Goal: Information Seeking & Learning: Find specific fact

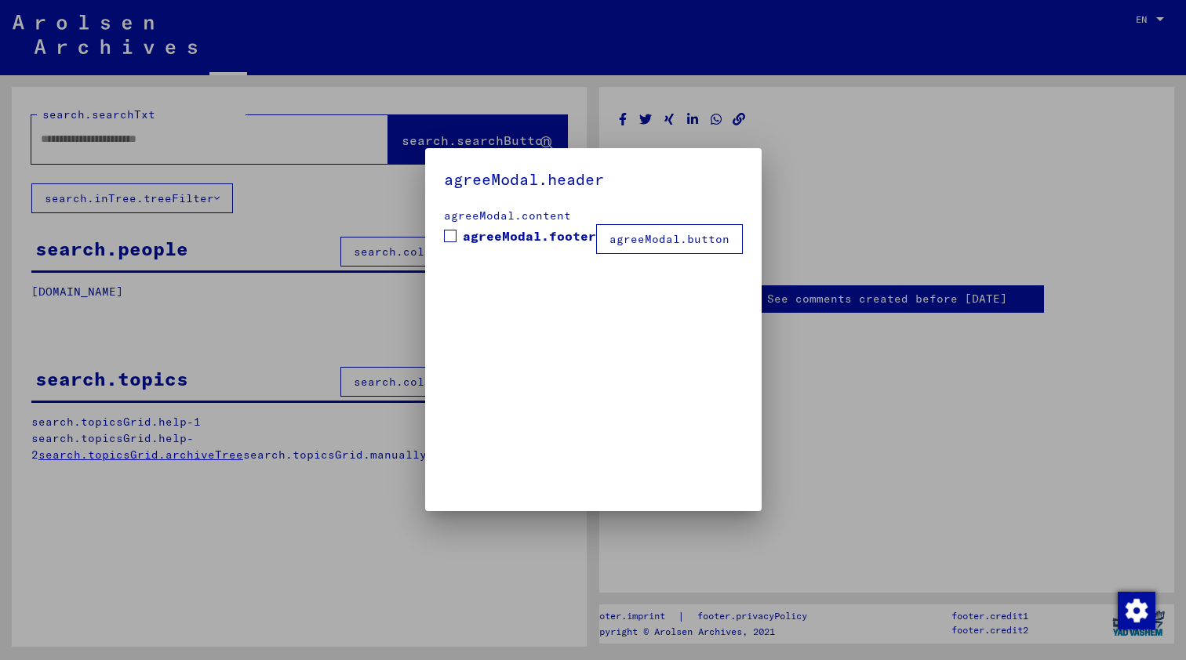
type input "*******"
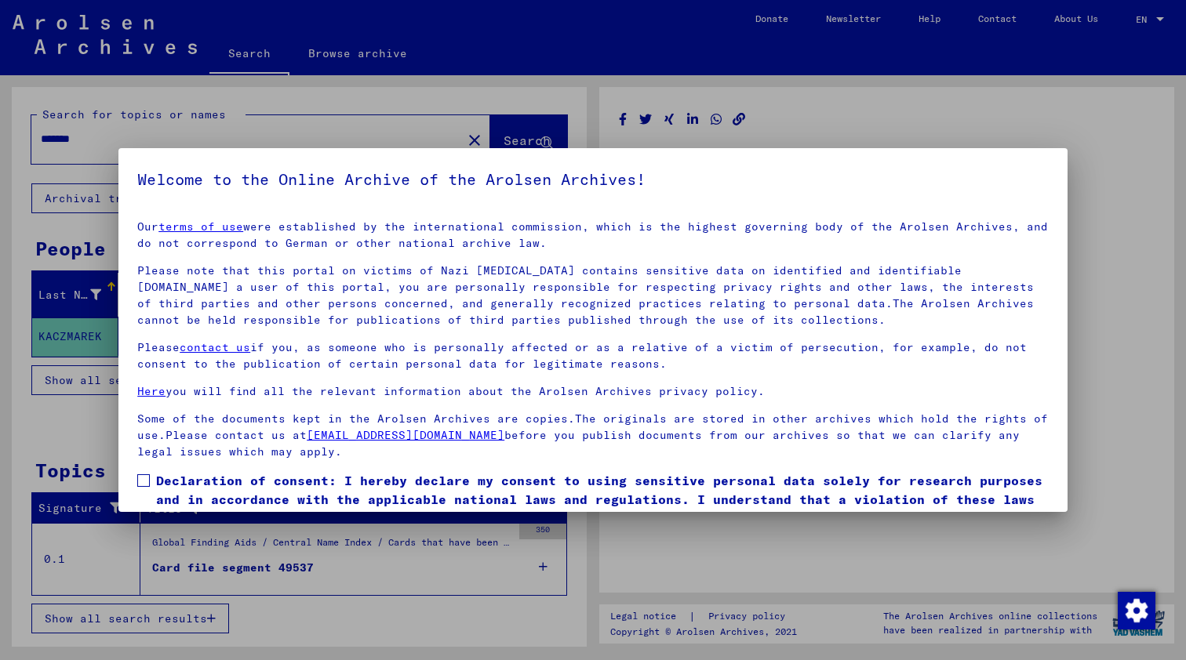
scroll to position [73, 0]
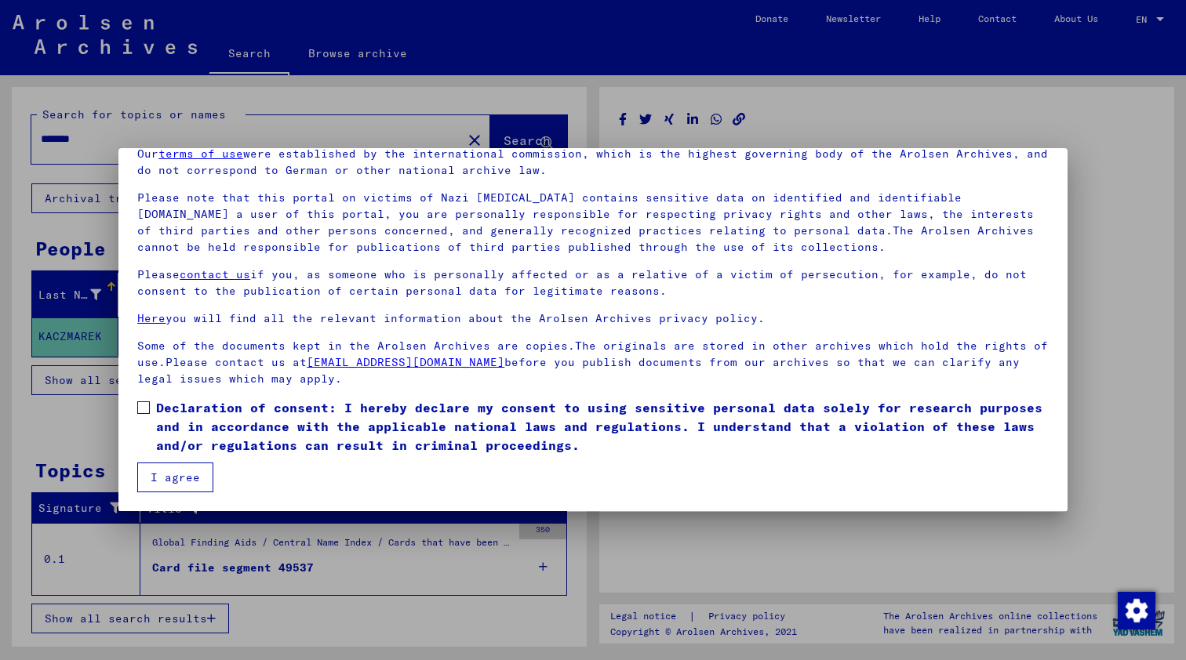
click at [161, 482] on button "I agree" at bounding box center [175, 478] width 76 height 30
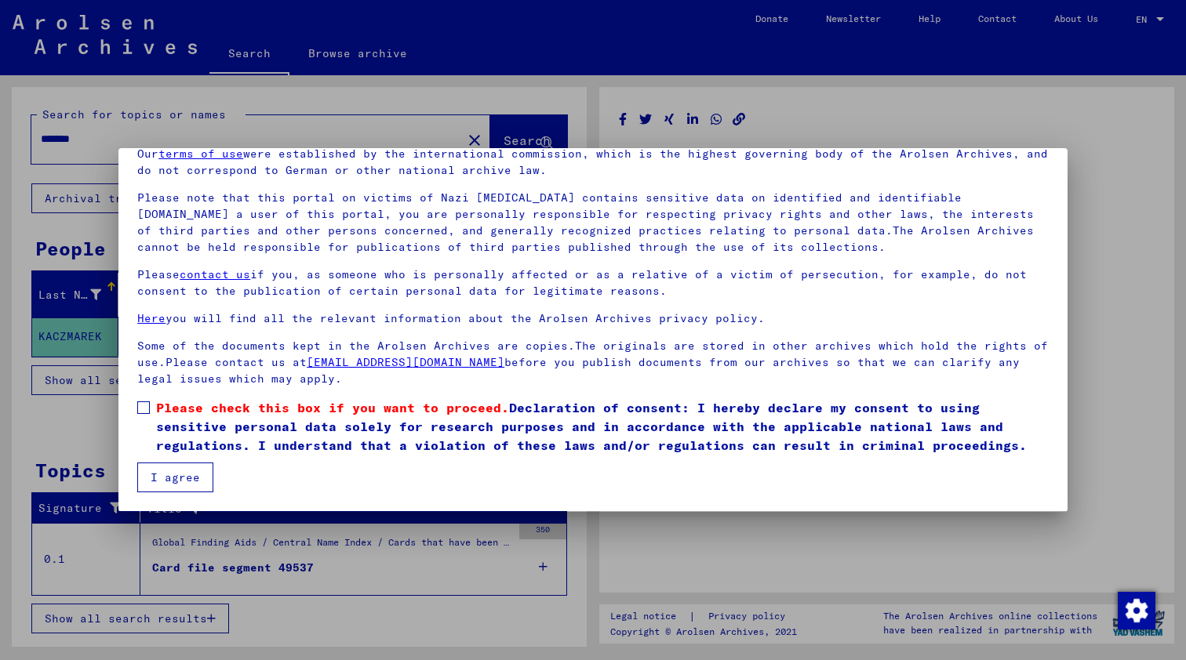
click at [137, 403] on span at bounding box center [143, 408] width 13 height 13
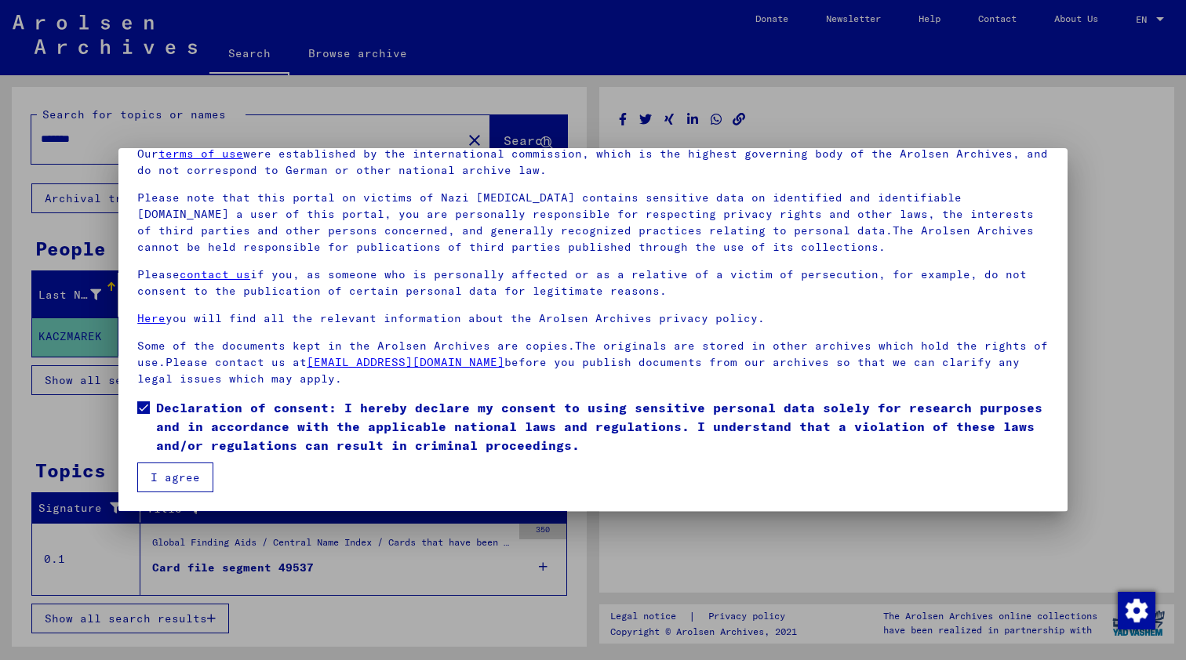
click at [166, 481] on button "I agree" at bounding box center [175, 478] width 76 height 30
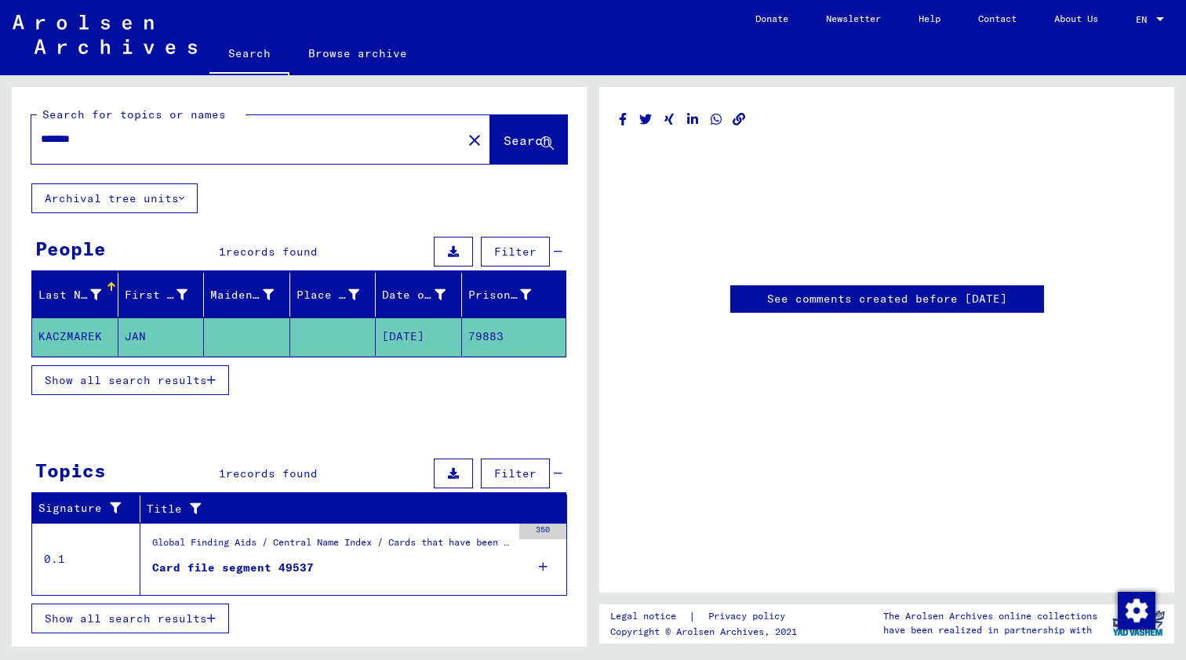
click at [123, 376] on span "Show all search results" at bounding box center [126, 380] width 162 height 14
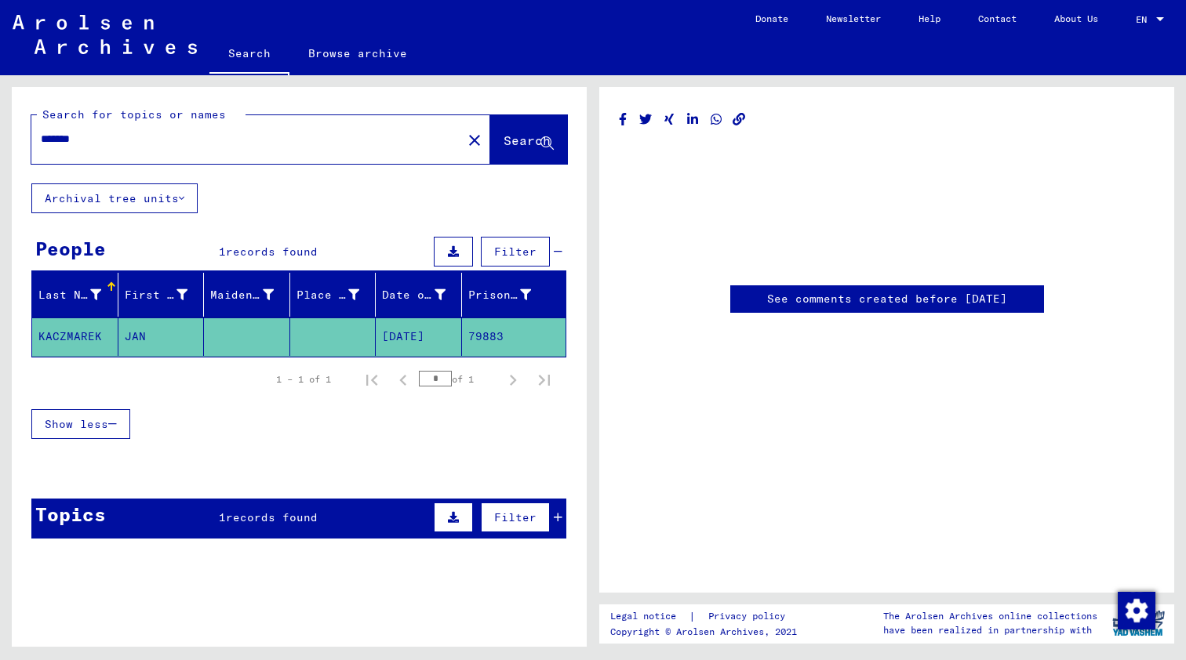
click at [421, 329] on mat-cell "[DATE]" at bounding box center [419, 337] width 86 height 38
click at [408, 340] on mat-cell "[DATE]" at bounding box center [419, 337] width 86 height 38
click at [478, 337] on mat-cell "79883" at bounding box center [514, 337] width 104 height 38
drag, startPoint x: 469, startPoint y: 293, endPoint x: 509, endPoint y: 291, distance: 40.0
click at [509, 291] on div "Prisoner #" at bounding box center [500, 295] width 64 height 16
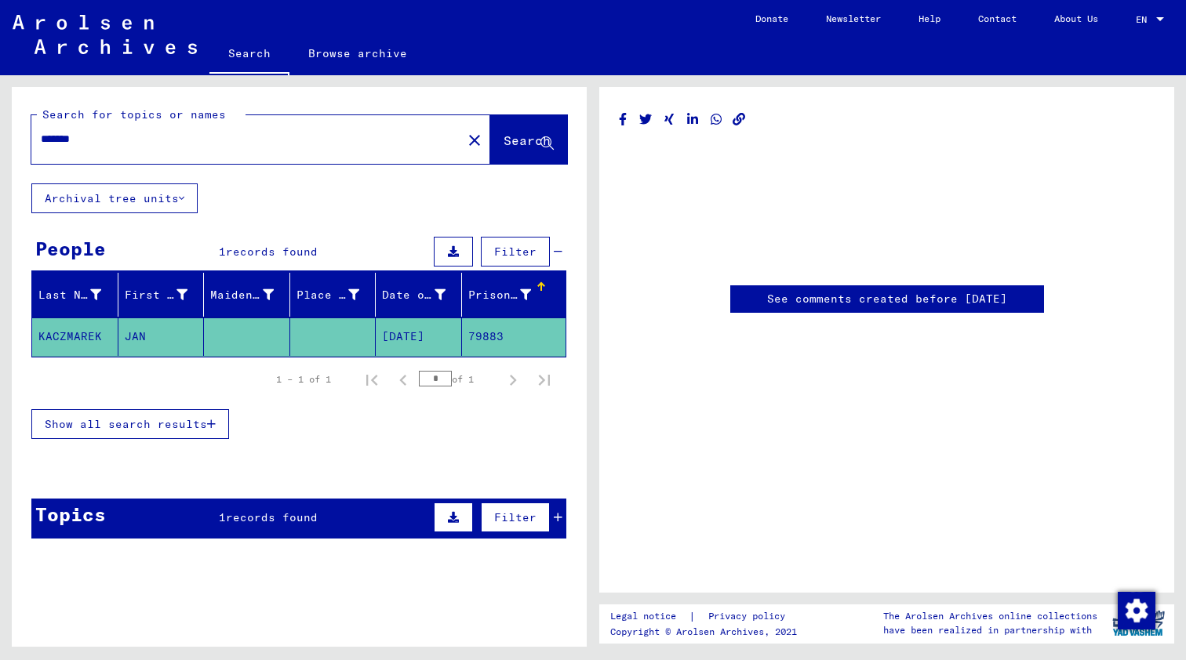
click at [314, 460] on div at bounding box center [299, 470] width 575 height 20
click at [275, 529] on div "Topics 1 records found Filter" at bounding box center [298, 519] width 535 height 40
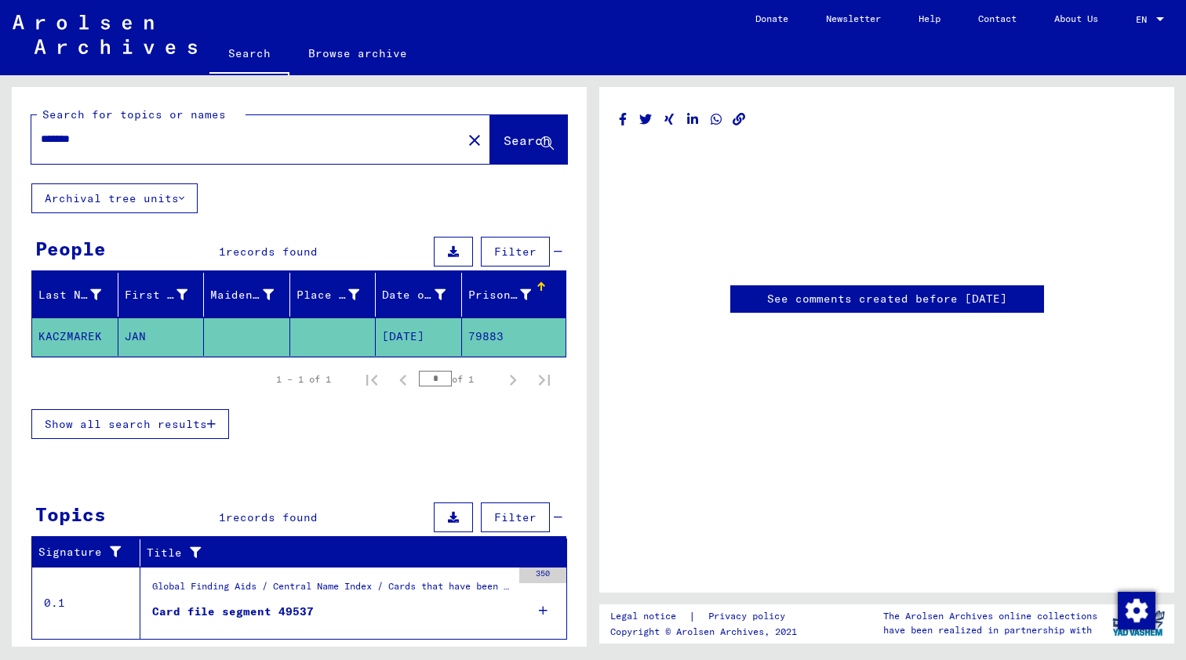
scroll to position [39, 0]
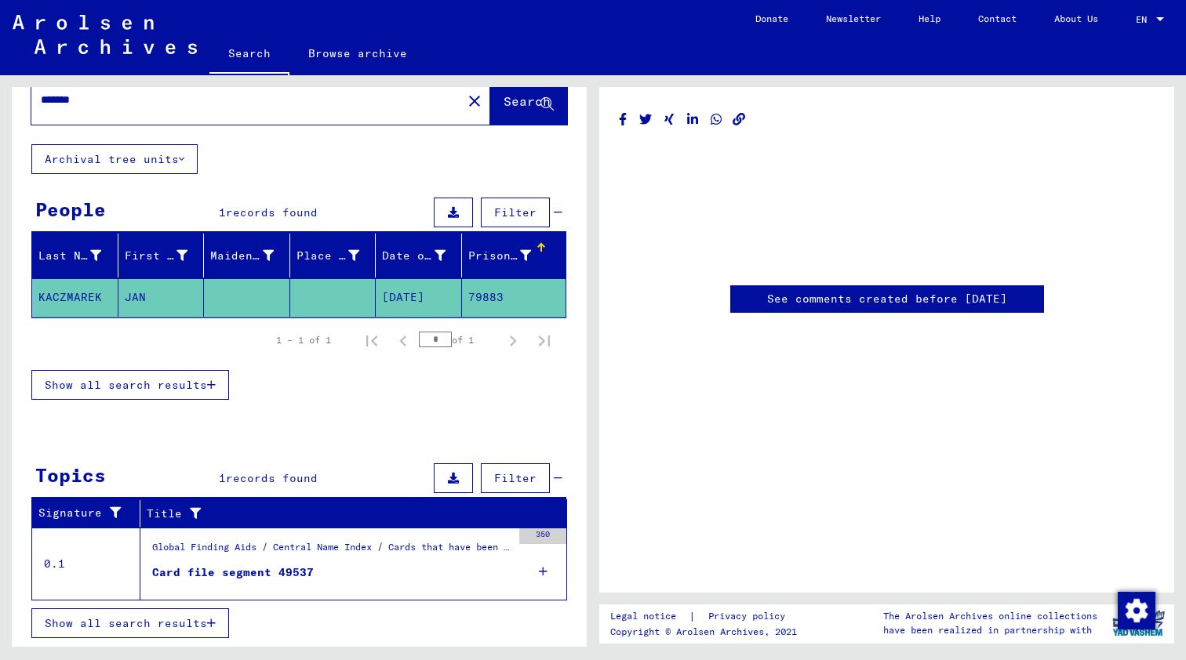
click at [230, 576] on div "Card file segment 49537" at bounding box center [233, 573] width 162 height 16
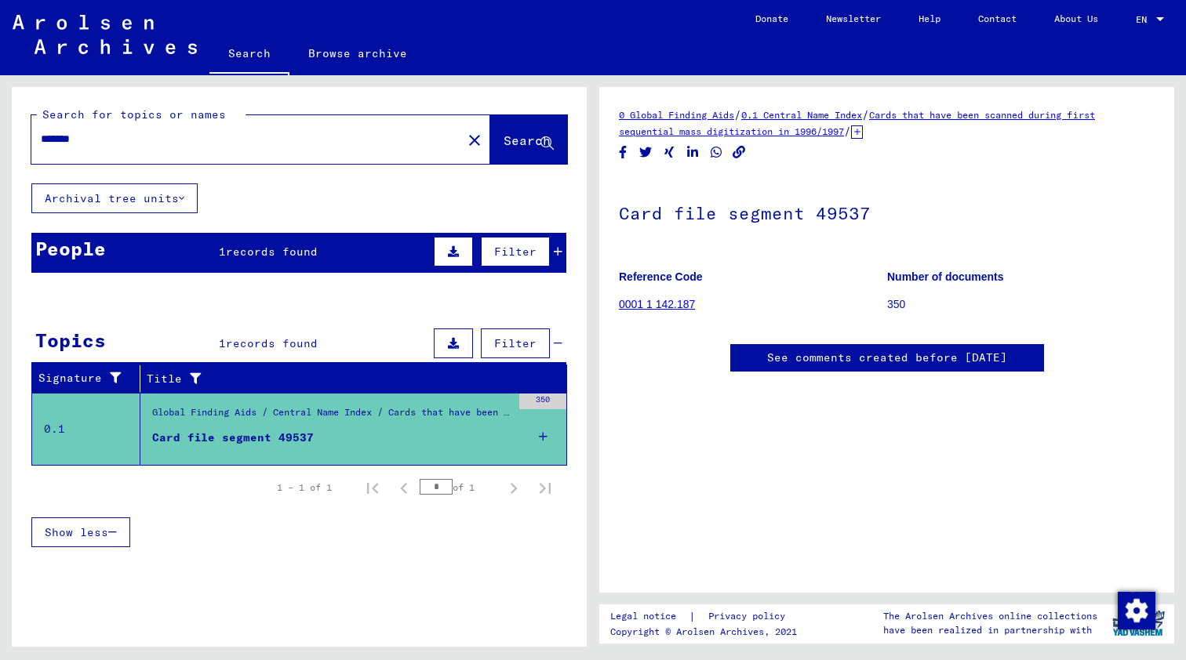
click at [685, 307] on link "0001 1 142.187" at bounding box center [657, 304] width 76 height 13
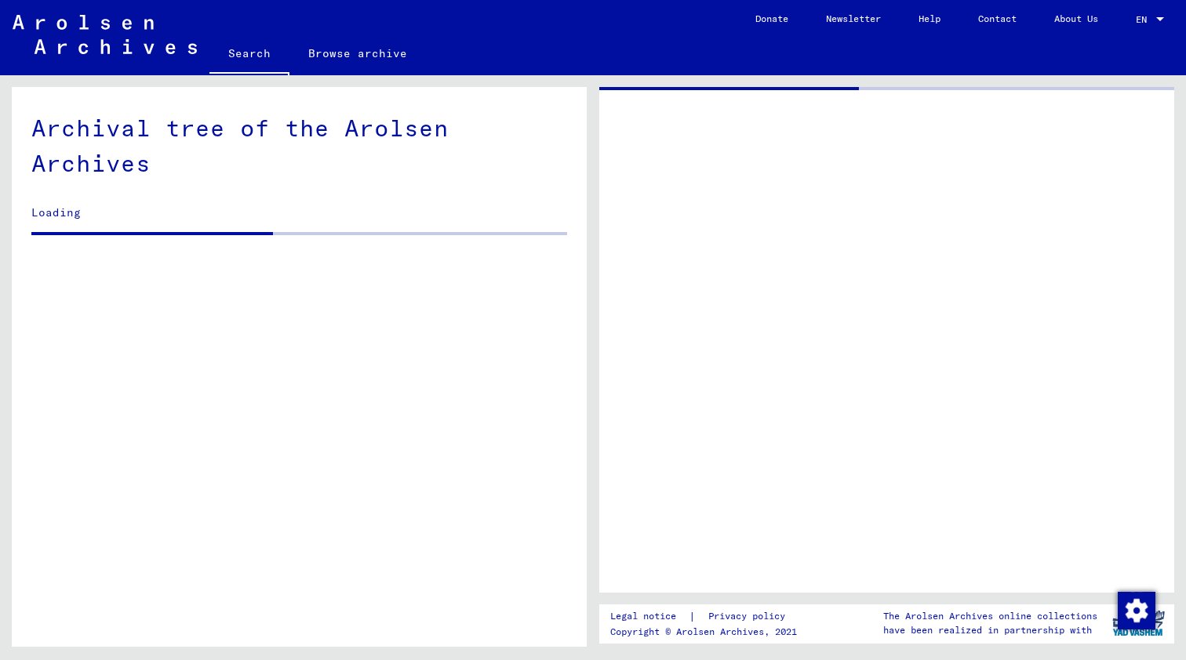
click at [865, 127] on div at bounding box center [886, 340] width 575 height 506
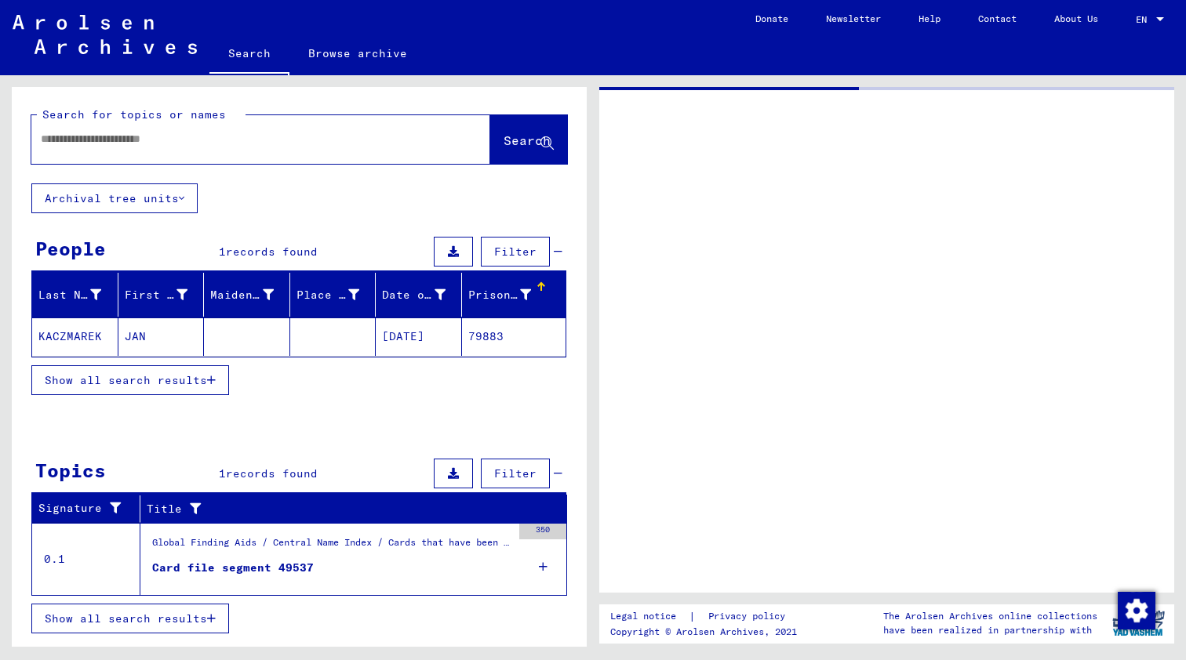
type input "*******"
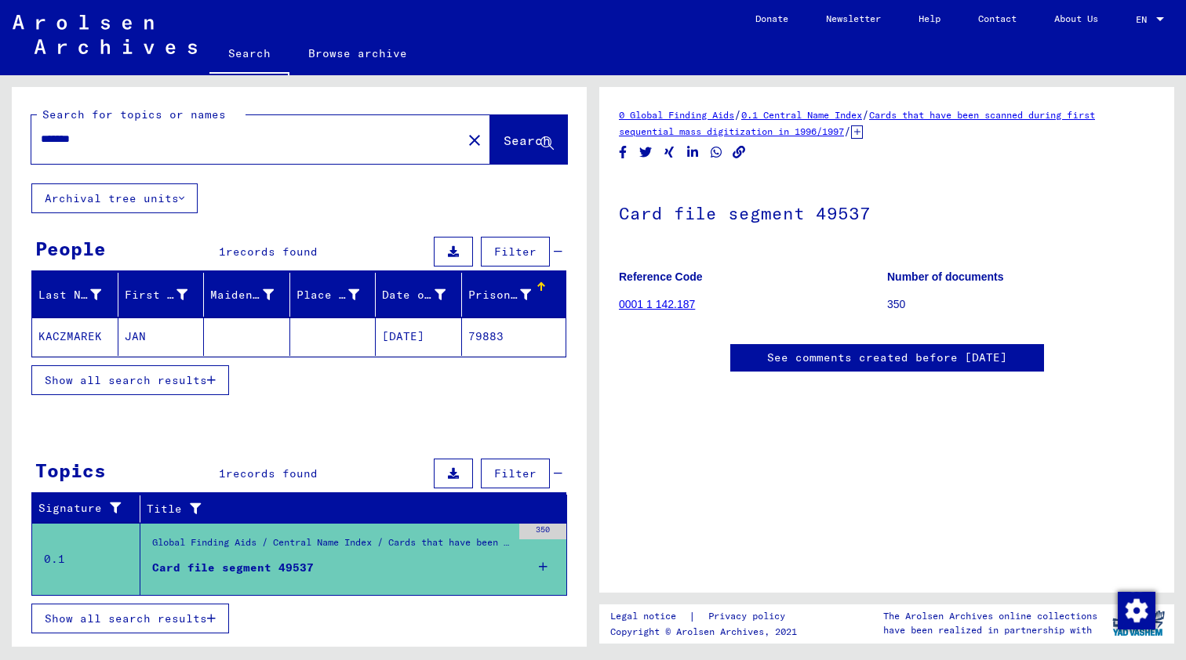
click at [801, 213] on h1 "Card file segment 49537" at bounding box center [887, 211] width 536 height 69
click at [292, 566] on div "Card file segment 49537" at bounding box center [233, 568] width 162 height 16
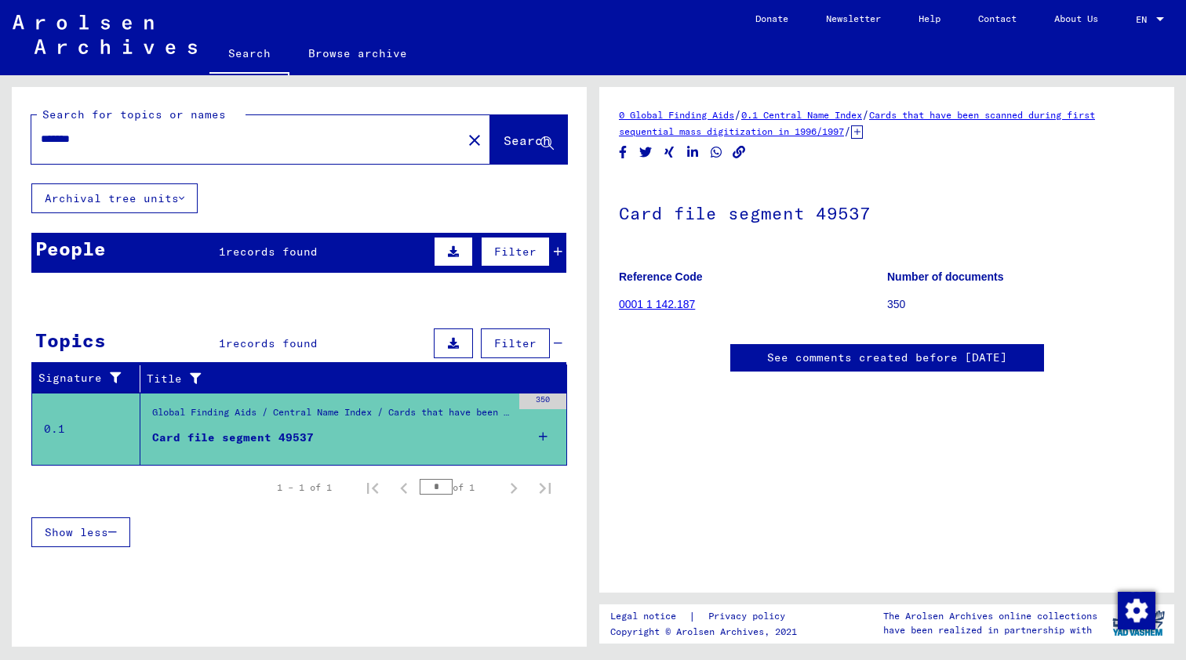
click at [235, 411] on div "Global Finding Aids / Central Name Index / Cards that have been scanned during …" at bounding box center [331, 417] width 359 height 22
click at [238, 430] on div "Card file segment 49537" at bounding box center [233, 438] width 162 height 16
click at [547, 435] on icon at bounding box center [543, 436] width 9 height 55
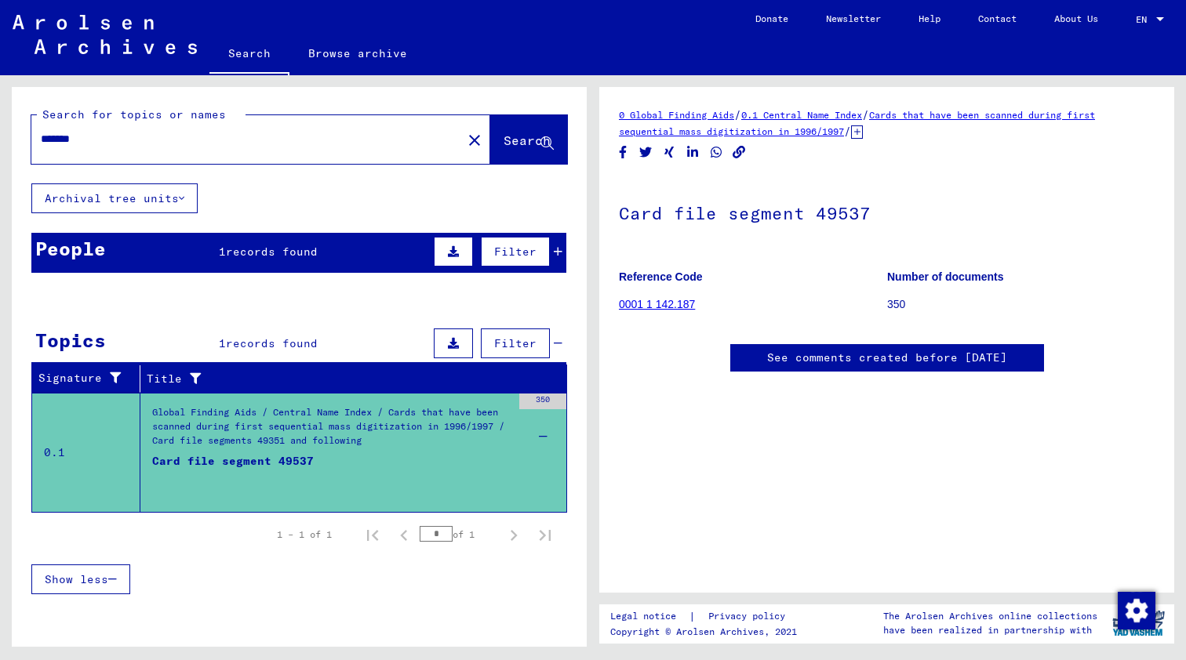
click at [286, 464] on div "Card file segment 49537" at bounding box center [233, 476] width 162 height 47
click at [635, 301] on link "0001 1 142.187" at bounding box center [657, 304] width 76 height 13
